Goal: Information Seeking & Learning: Find specific fact

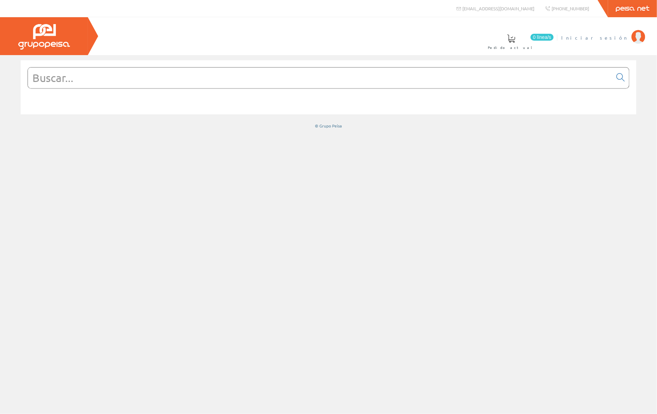
click at [619, 37] on span "Iniciar sesión" at bounding box center [594, 37] width 67 height 7
click at [73, 73] on input "text" at bounding box center [320, 77] width 584 height 21
paste input "NSYMM3025"
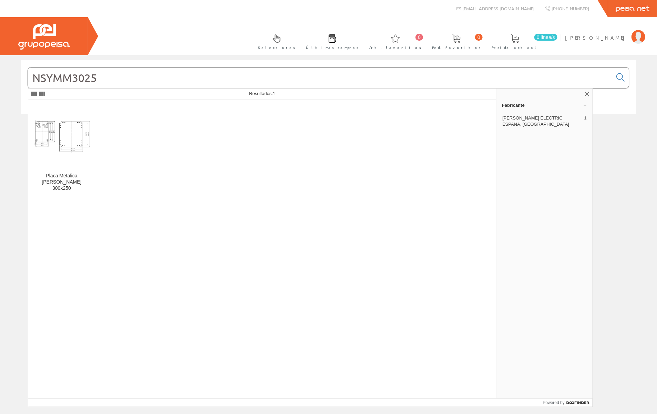
type input "NSYMM3025"
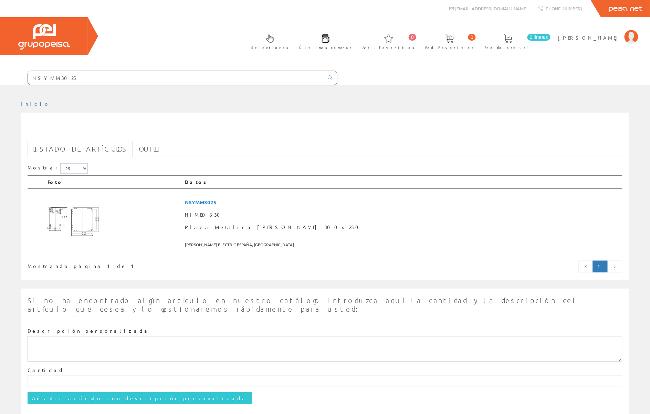
click at [76, 137] on h1 "NSYMM3025" at bounding box center [325, 131] width 595 height 14
click at [88, 225] on img at bounding box center [74, 222] width 52 height 52
